Goal: Find specific page/section: Find specific page/section

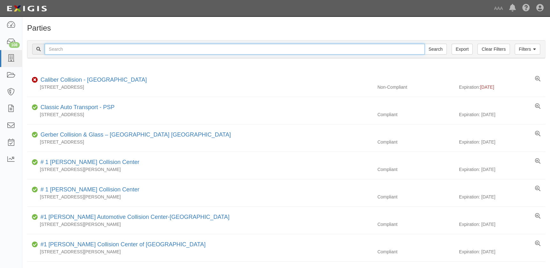
click at [123, 50] on input "text" at bounding box center [235, 49] width 380 height 11
type input "barnett's"
click at [424, 44] on input "Search" at bounding box center [435, 49] width 22 height 11
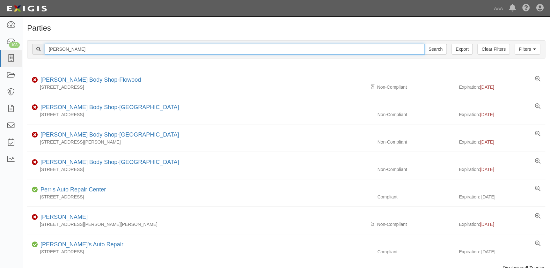
click at [121, 44] on input "barnett's" at bounding box center [235, 49] width 380 height 11
drag, startPoint x: 111, startPoint y: 46, endPoint x: 34, endPoint y: 50, distance: 76.6
click at [34, 50] on div "barnett's Search" at bounding box center [239, 49] width 414 height 11
type input "h"
type input "harry green"
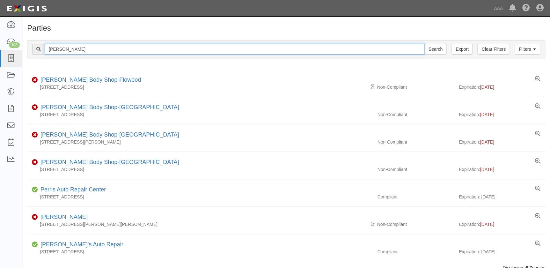
click at [424, 44] on input "Search" at bounding box center [435, 49] width 22 height 11
